Goal: Information Seeking & Learning: Learn about a topic

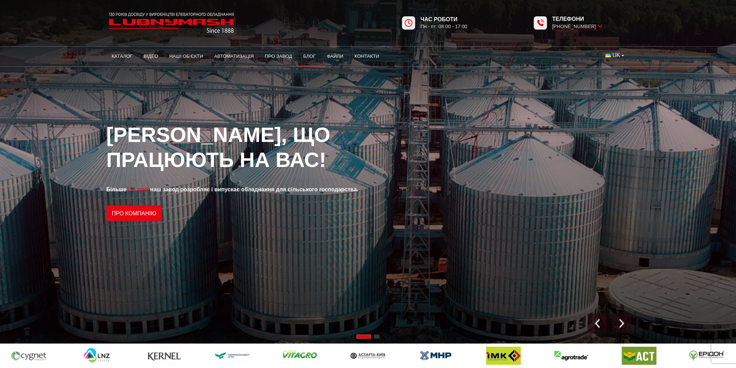
click at [303, 57] on link "Блог" at bounding box center [310, 56] width 24 height 15
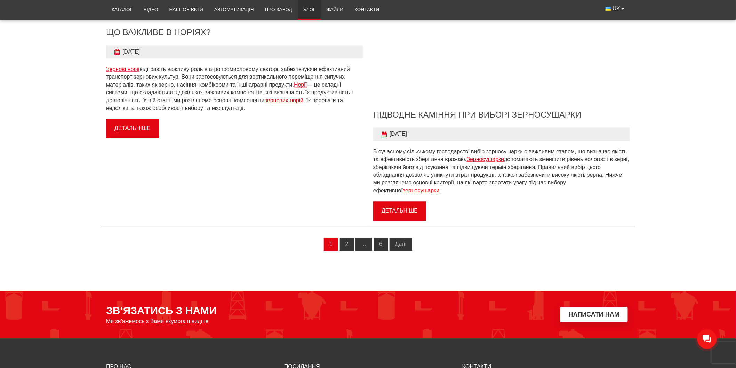
scroll to position [656, 0]
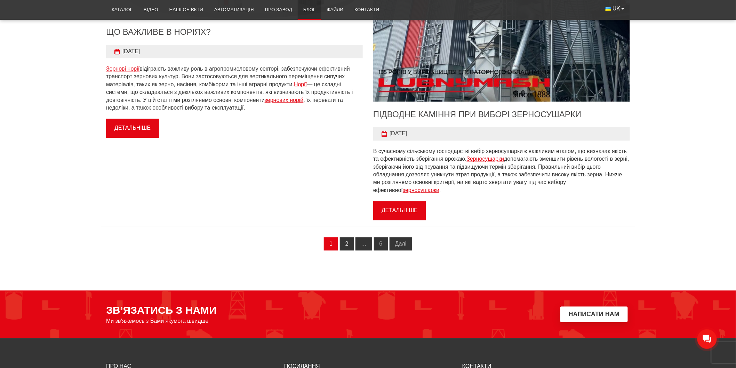
click at [349, 243] on link "2" at bounding box center [347, 243] width 14 height 13
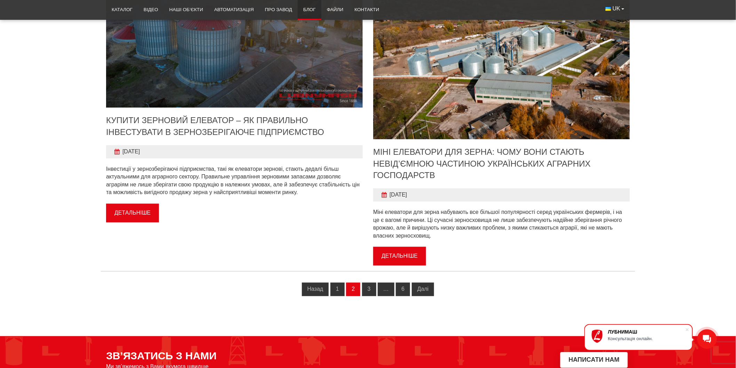
scroll to position [541, 0]
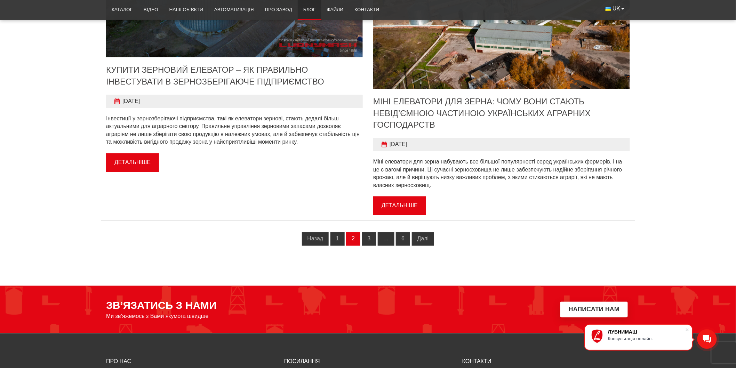
click at [368, 242] on link "3" at bounding box center [369, 238] width 14 height 13
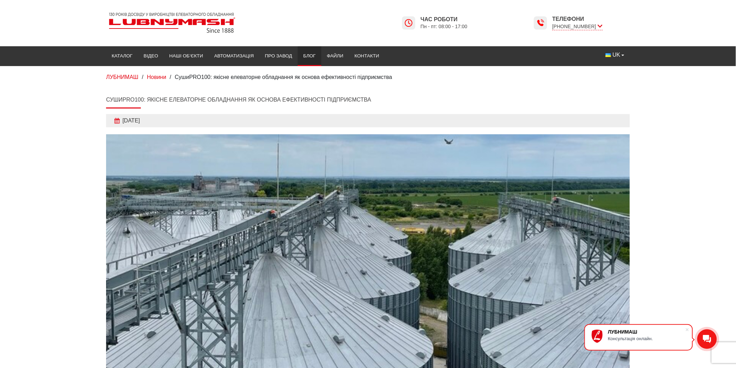
click at [314, 57] on link "Блог" at bounding box center [310, 55] width 24 height 15
